Goal: Information Seeking & Learning: Understand process/instructions

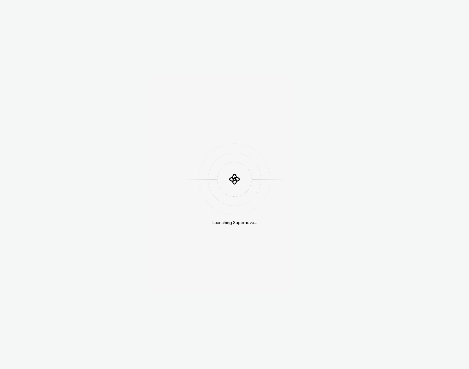
click at [455, 91] on div "Launching Supernova..." at bounding box center [234, 184] width 469 height 369
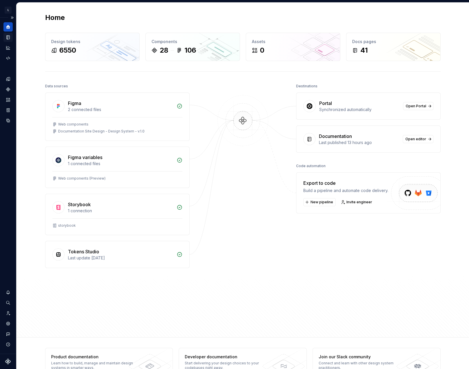
click at [9, 37] on icon "Documentation" at bounding box center [9, 37] width 2 height 3
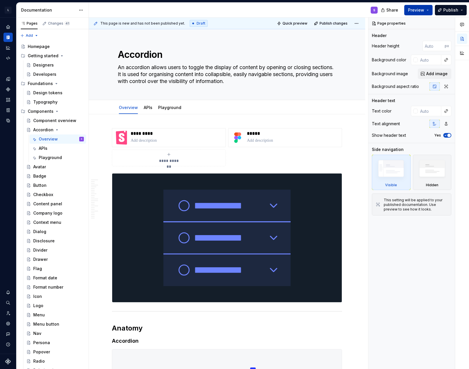
click at [412, 13] on button "Preview" at bounding box center [418, 10] width 28 height 10
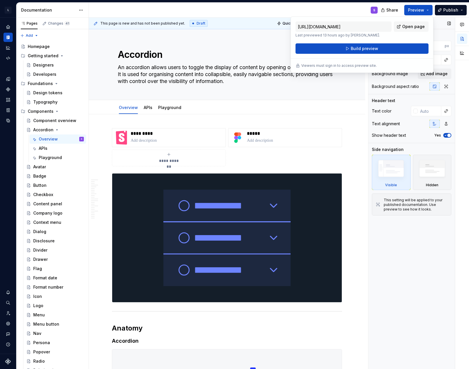
click at [385, 233] on div "Page properties Header Header height px Background color Background image Add i…" at bounding box center [411, 193] width 86 height 351
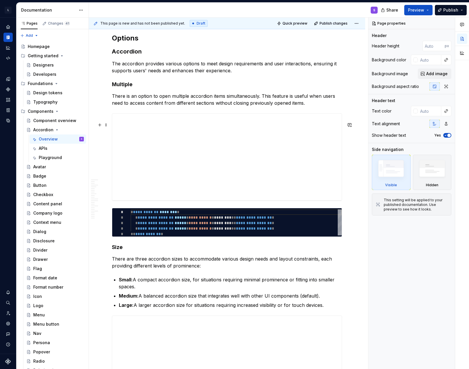
scroll to position [896, 0]
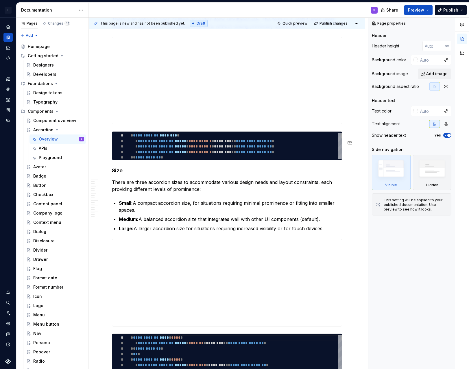
type textarea "*"
type textarea "**********"
click at [289, 151] on div "**********" at bounding box center [236, 146] width 211 height 27
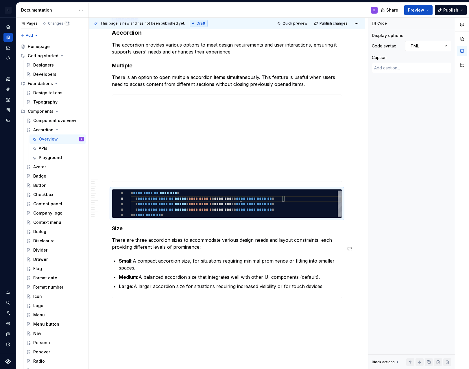
scroll to position [809, 0]
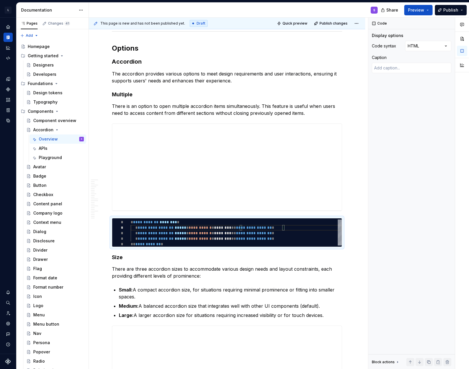
type textarea "*"
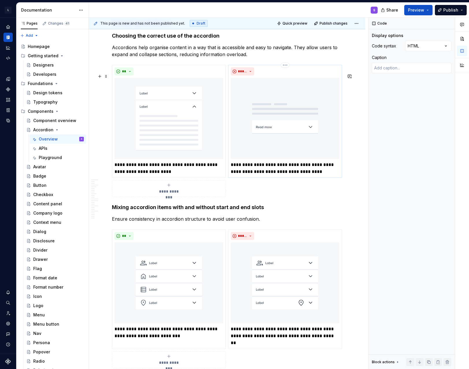
scroll to position [2080, 0]
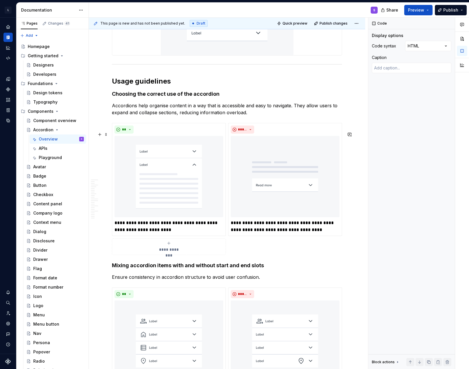
click at [232, 255] on div "**********" at bounding box center [227, 189] width 230 height 132
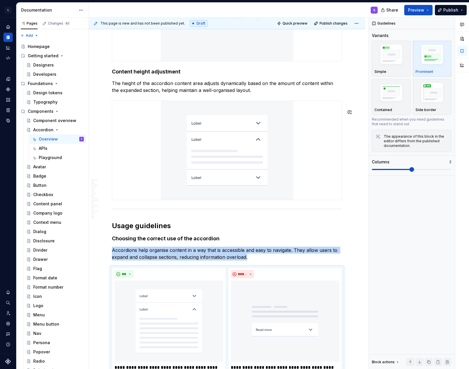
scroll to position [2051, 0]
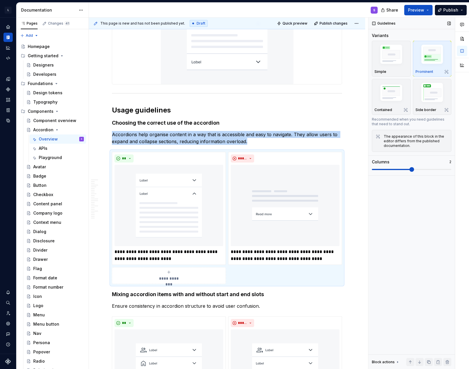
click at [394, 65] on img "button" at bounding box center [391, 55] width 34 height 25
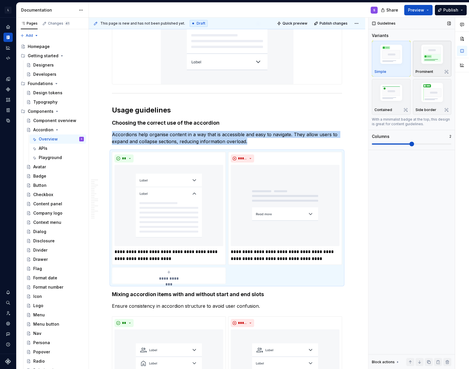
click at [429, 64] on img "button" at bounding box center [432, 55] width 34 height 25
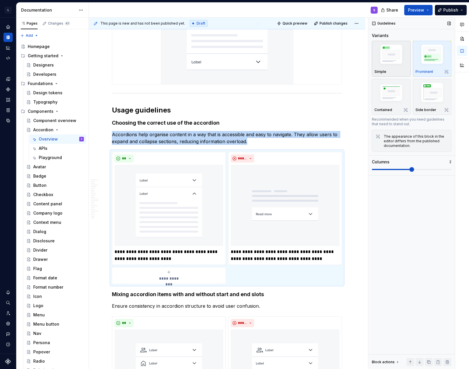
click at [391, 63] on img "button" at bounding box center [391, 55] width 34 height 25
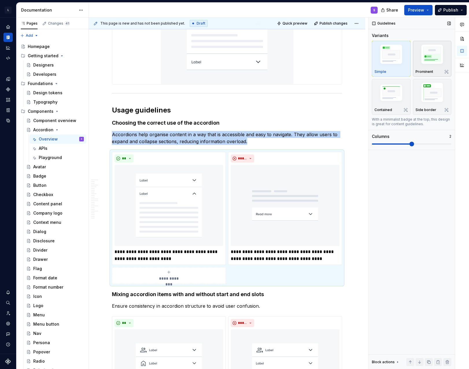
click at [432, 60] on img "button" at bounding box center [432, 55] width 34 height 25
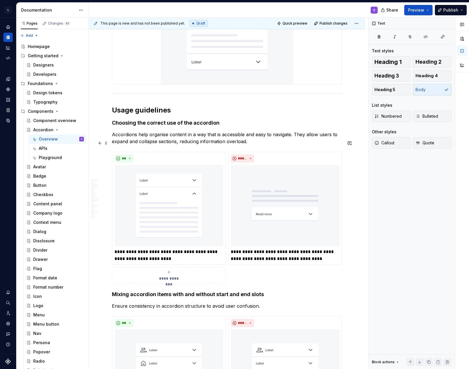
click at [283, 144] on p "Accordions help organise content in a way that is accessible and easy to naviga…" at bounding box center [227, 138] width 230 height 14
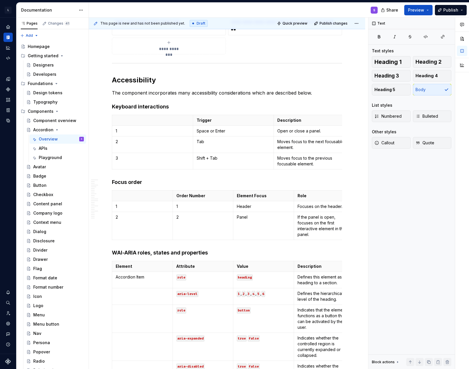
scroll to position [2455, 0]
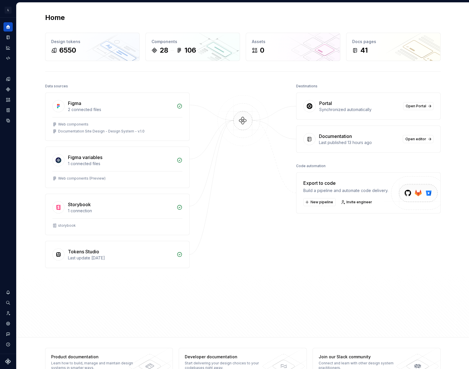
click at [226, 90] on div at bounding box center [243, 192] width 58 height 221
click at [10, 37] on icon "Documentation" at bounding box center [7, 37] width 5 height 5
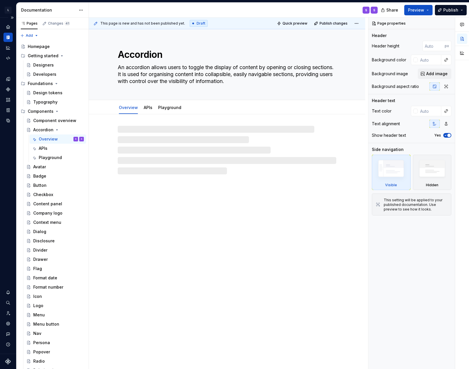
type textarea "*"
